Goal: Navigation & Orientation: Find specific page/section

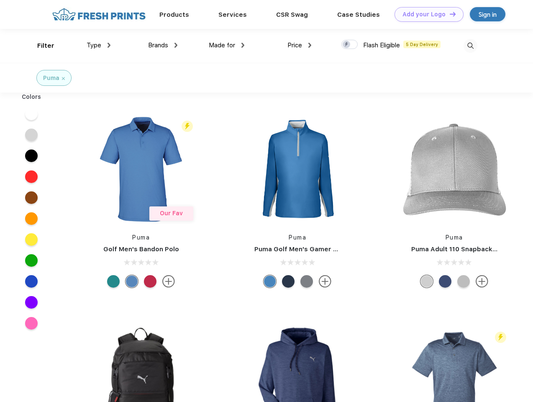
click at [426, 14] on link "Add your Logo Design Tool" at bounding box center [429, 14] width 69 height 15
click at [0, 0] on div "Design Tool" at bounding box center [0, 0] width 0 height 0
click at [449, 14] on link "Add your Logo Design Tool" at bounding box center [429, 14] width 69 height 15
click at [40, 46] on div "Filter" at bounding box center [45, 46] width 17 height 10
click at [99, 45] on span "Type" at bounding box center [94, 45] width 15 height 8
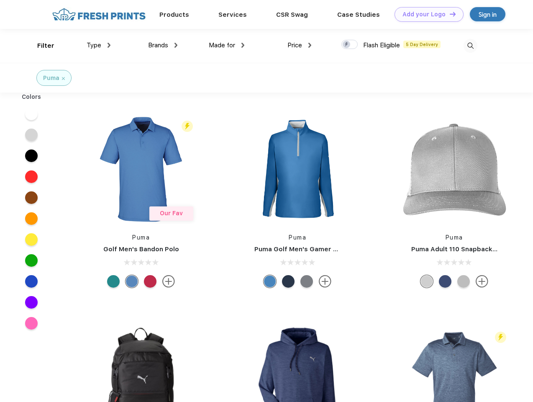
click at [163, 45] on span "Brands" at bounding box center [158, 45] width 20 height 8
click at [227, 45] on span "Made for" at bounding box center [222, 45] width 26 height 8
click at [300, 45] on span "Price" at bounding box center [295, 45] width 15 height 8
click at [350, 45] on div at bounding box center [350, 44] width 16 height 9
click at [347, 45] on input "checkbox" at bounding box center [344, 41] width 5 height 5
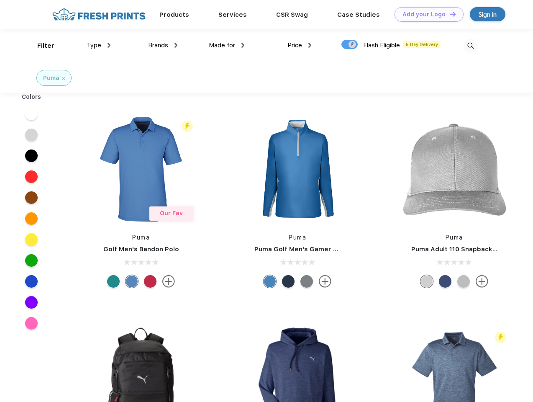
click at [471, 46] on img at bounding box center [471, 46] width 14 height 14
